Goal: Transaction & Acquisition: Subscribe to service/newsletter

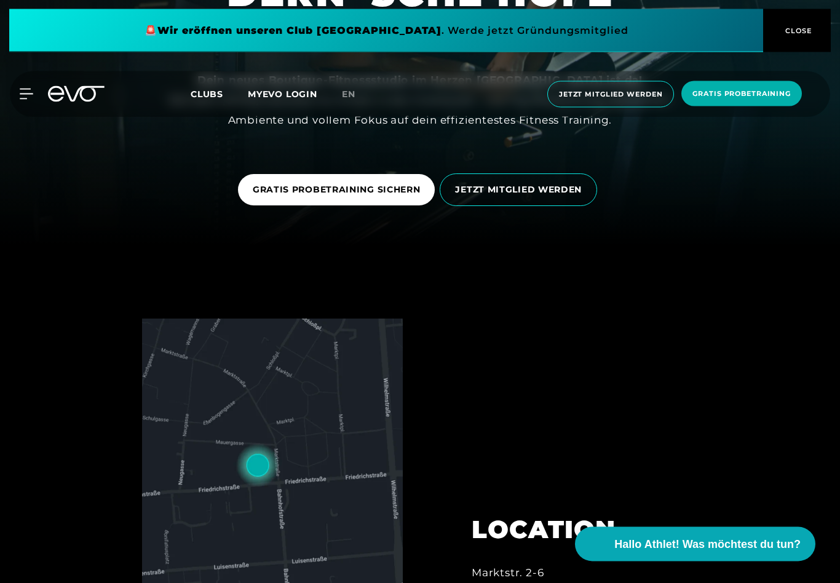
scroll to position [341, 0]
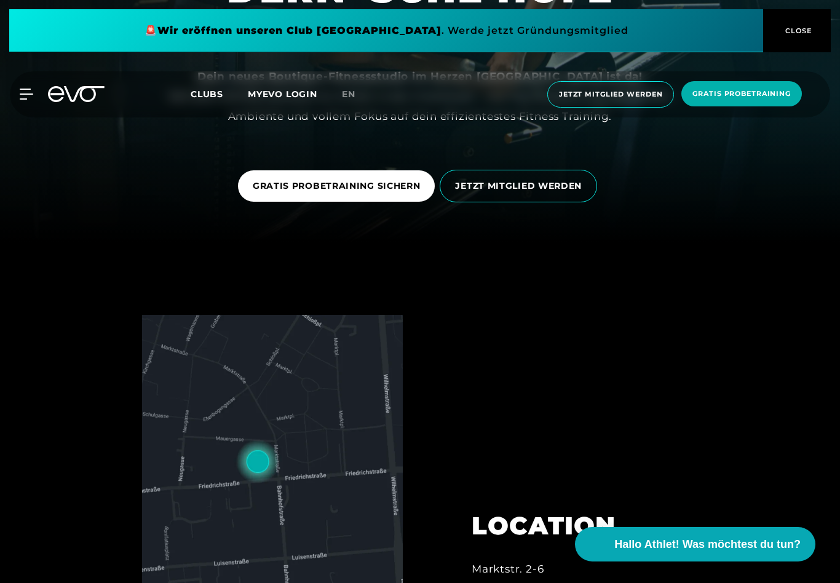
click at [538, 196] on span "JETZT MITGLIED WERDEN" at bounding box center [518, 186] width 157 height 33
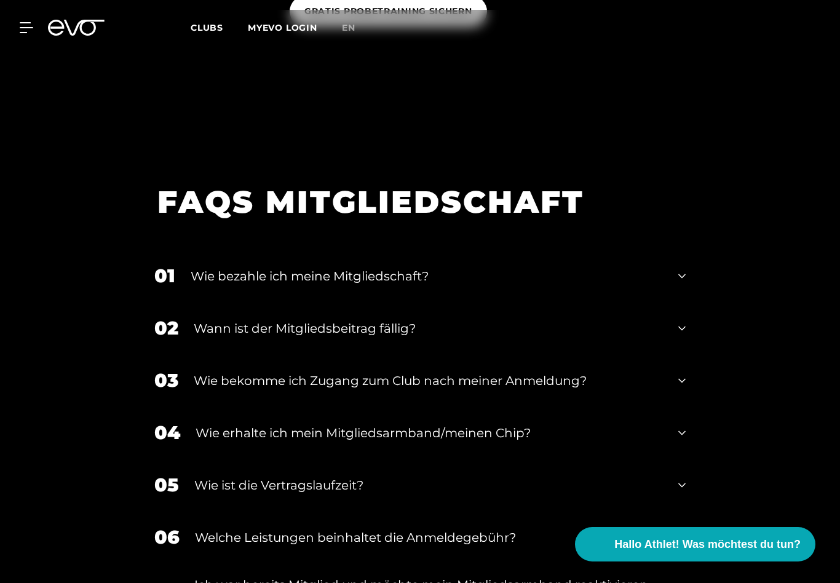
scroll to position [1368, 0]
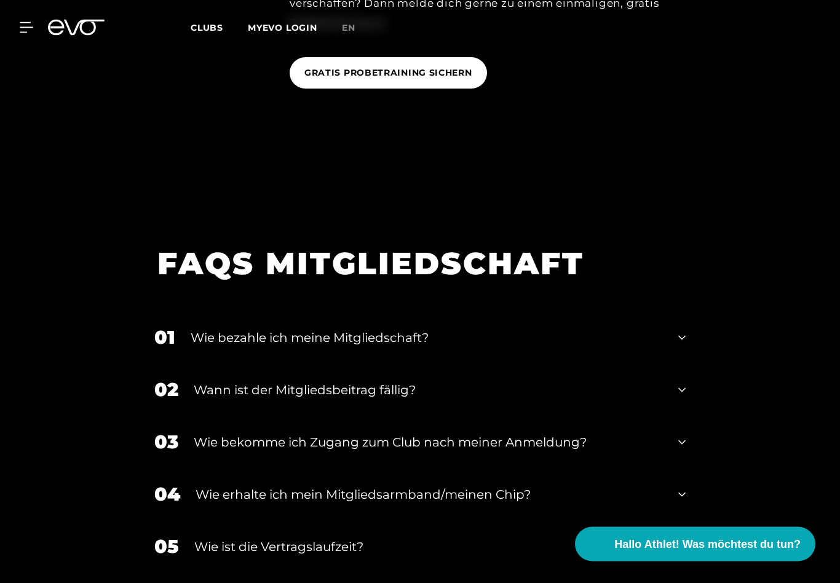
click at [682, 337] on icon at bounding box center [682, 338] width 7 height 15
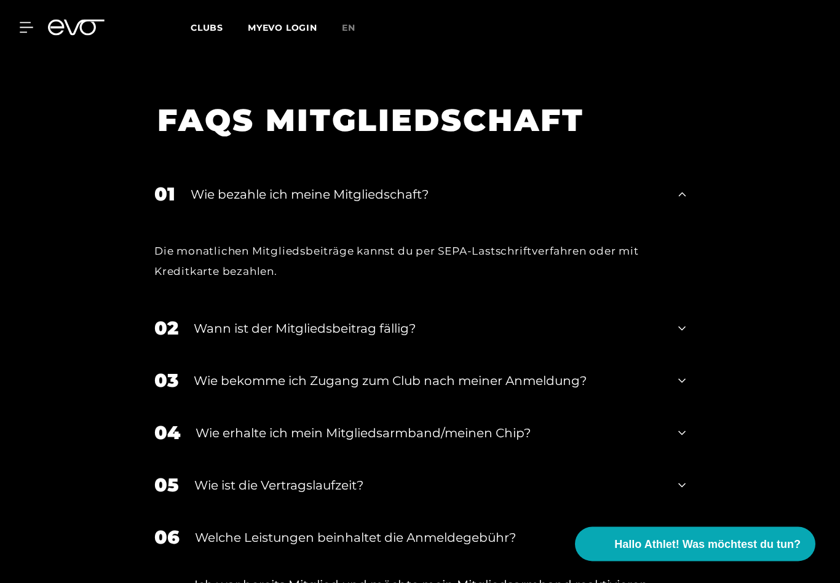
scroll to position [1574, 0]
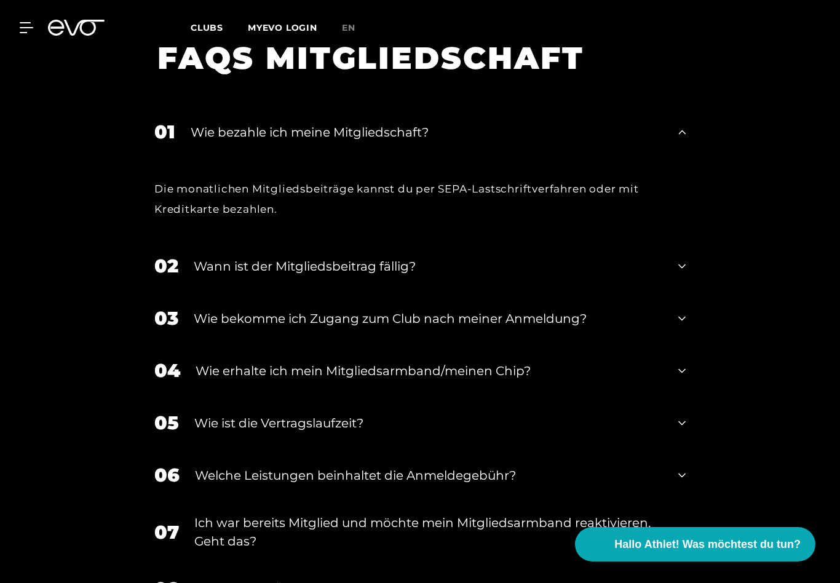
click at [688, 265] on div "02 Wann ist der Mitgliedsbeitrag fällig?" at bounding box center [420, 266] width 556 height 52
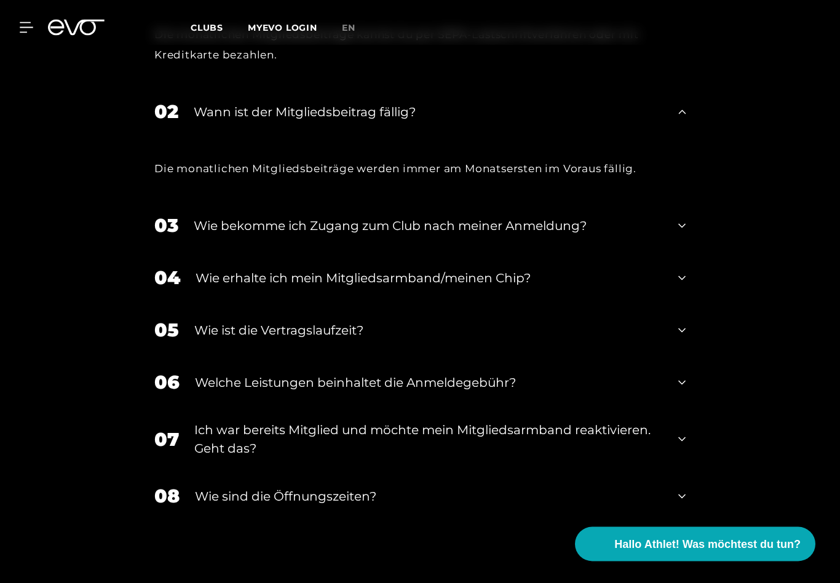
scroll to position [1729, 0]
click at [686, 223] on div "03 Wie bekomme ich Zugang zum Club nach meiner Anmeldung?" at bounding box center [420, 225] width 556 height 52
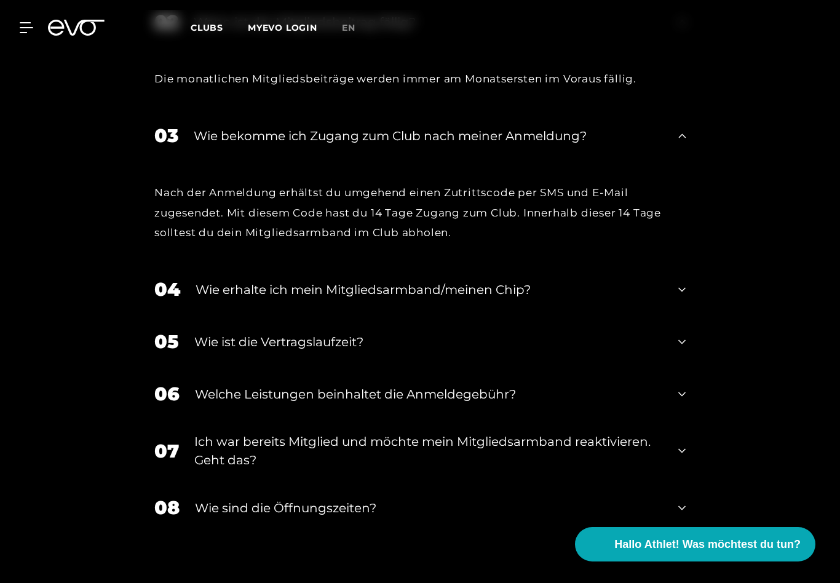
scroll to position [1836, 0]
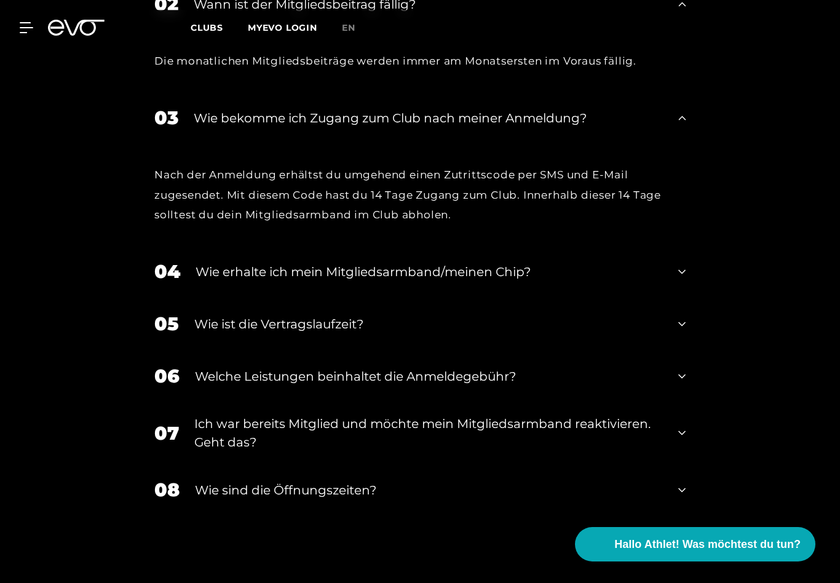
click at [686, 325] on div "05 Wie ist die Vertragslaufzeit?" at bounding box center [420, 324] width 556 height 52
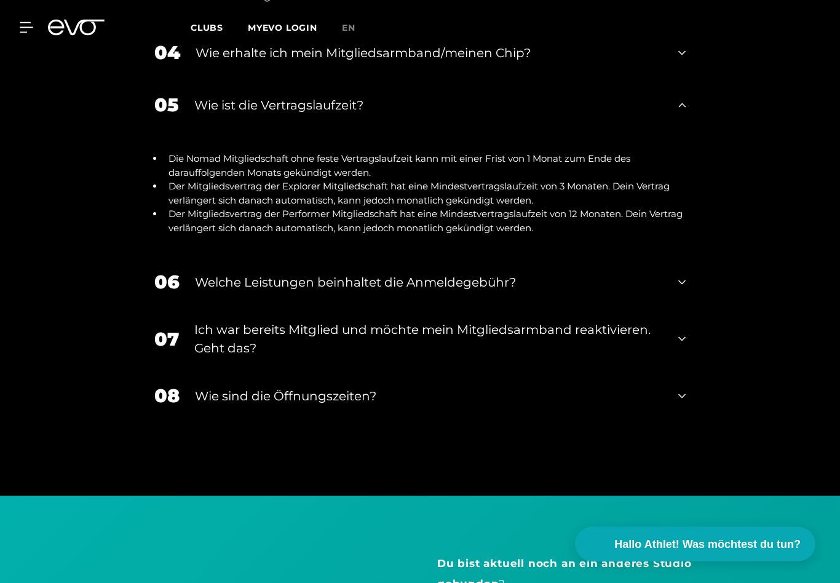
scroll to position [2055, 0]
click at [689, 384] on div "08 Wie sind die Öffnungszeiten?" at bounding box center [420, 396] width 556 height 52
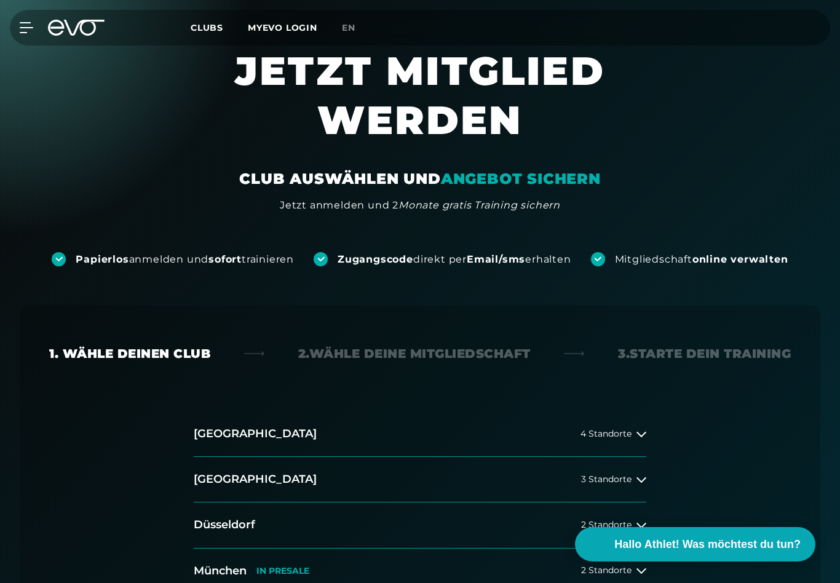
scroll to position [0, 0]
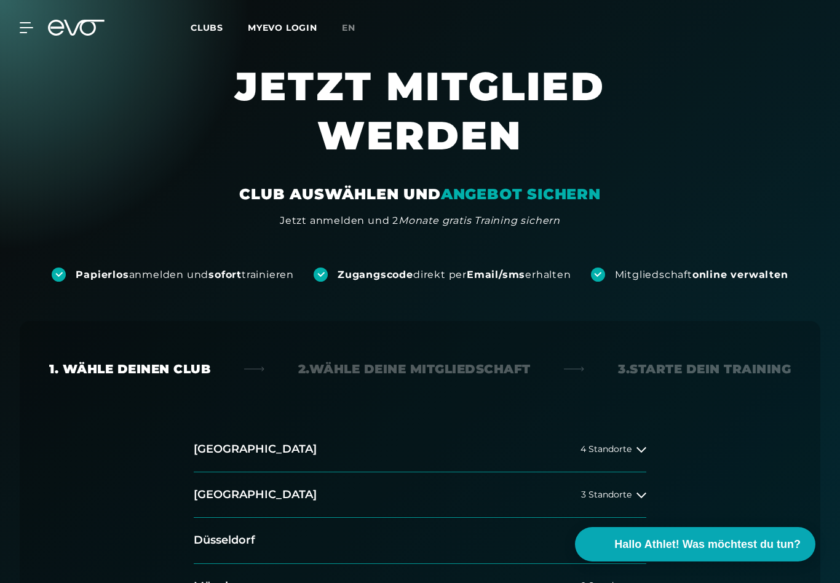
click at [23, 28] on icon at bounding box center [26, 28] width 13 height 10
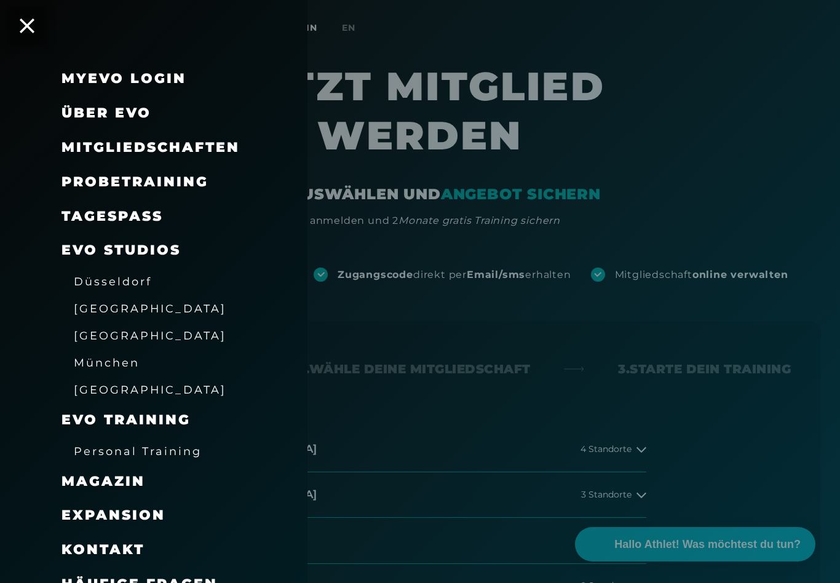
click at [97, 153] on span "Mitgliedschaften" at bounding box center [151, 147] width 178 height 17
click at [102, 151] on span "Mitgliedschaften" at bounding box center [151, 147] width 178 height 17
click at [113, 146] on span "Mitgliedschaften" at bounding box center [151, 147] width 178 height 17
click at [112, 146] on span "Mitgliedschaften" at bounding box center [151, 147] width 178 height 17
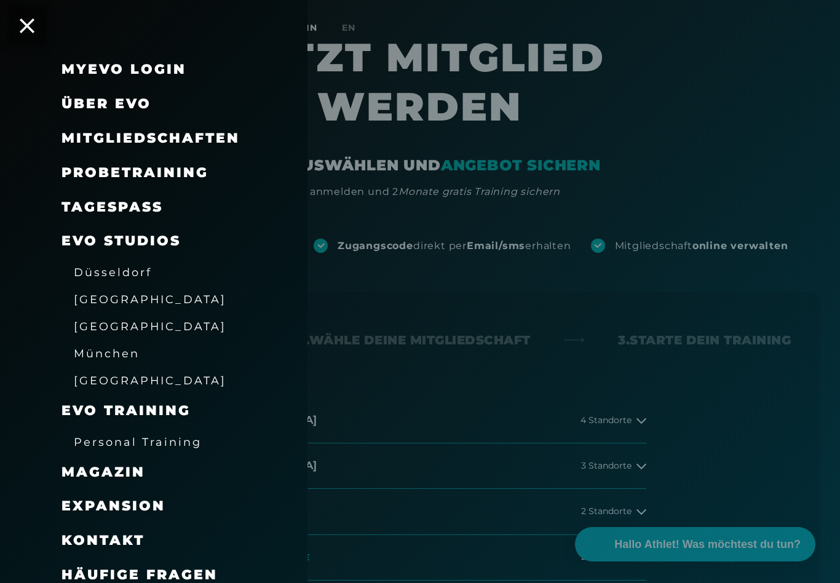
scroll to position [28, 0]
click at [494, 412] on div at bounding box center [420, 291] width 840 height 583
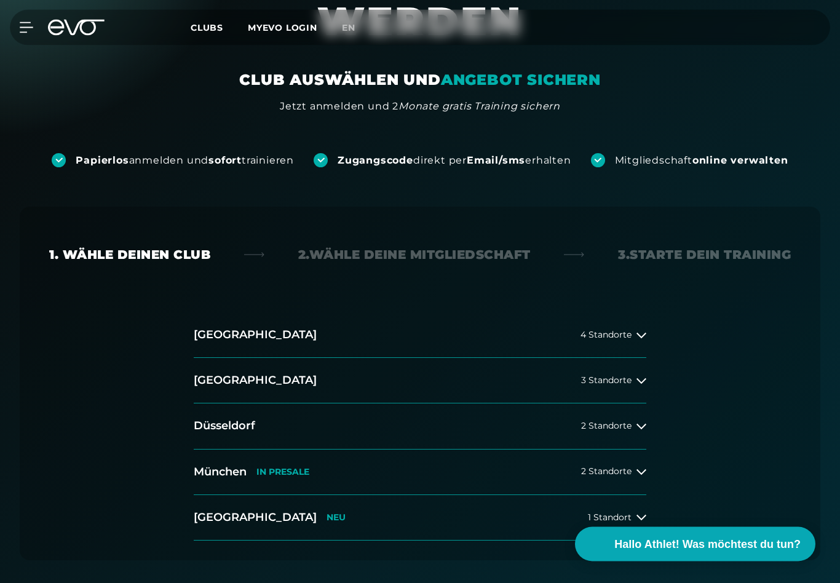
scroll to position [118, 0]
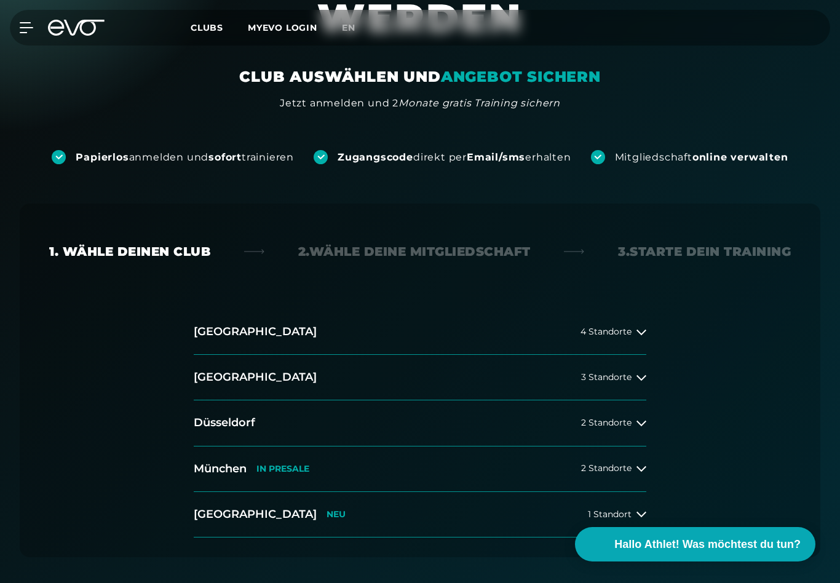
click at [399, 518] on button "[GEOGRAPHIC_DATA] NEU 1 Standort" at bounding box center [420, 515] width 453 height 46
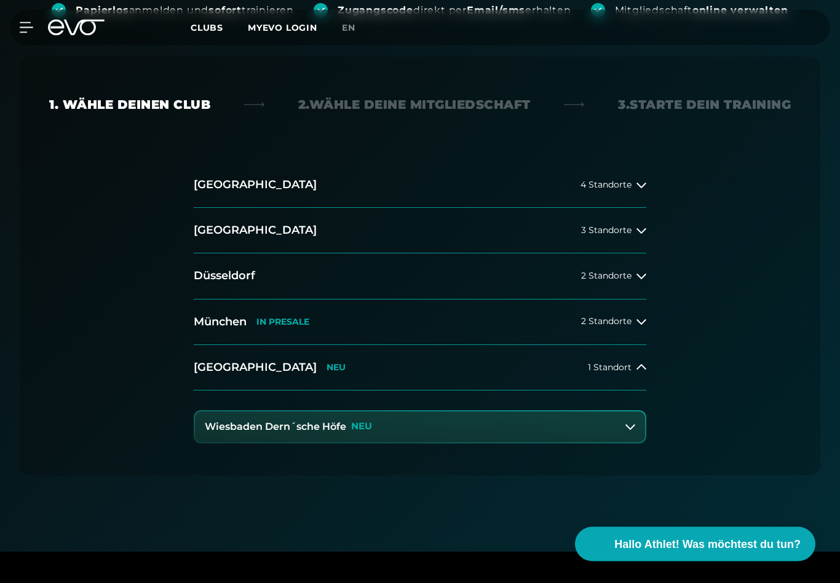
scroll to position [265, 0]
click at [620, 451] on div "Wiesbaden Dern´sche Höfe NEU" at bounding box center [420, 423] width 453 height 65
click at [619, 450] on div "Wiesbaden Dern´sche Höfe NEU" at bounding box center [420, 423] width 453 height 65
click at [622, 429] on button "Wiesbaden Dern´sche Höfe NEU" at bounding box center [420, 427] width 450 height 31
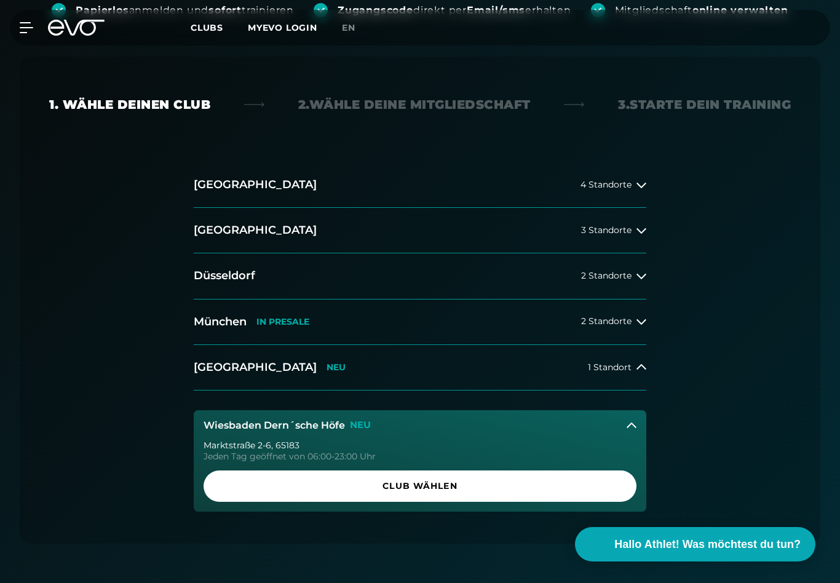
click at [532, 494] on span "Club wählen" at bounding box center [420, 486] width 433 height 31
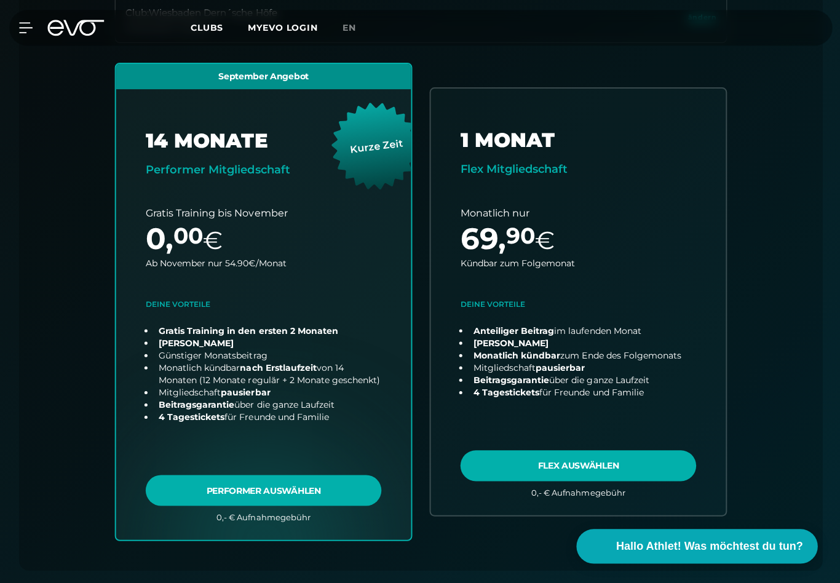
scroll to position [432, 0]
click at [676, 263] on link "choose plan" at bounding box center [577, 300] width 294 height 425
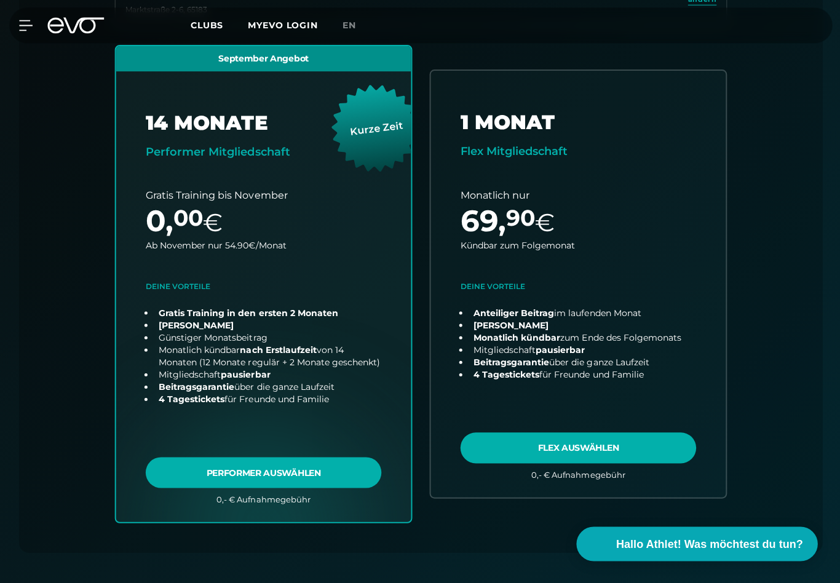
click at [168, 300] on link "choose plan" at bounding box center [263, 285] width 294 height 475
